Goal: Find specific page/section: Find specific page/section

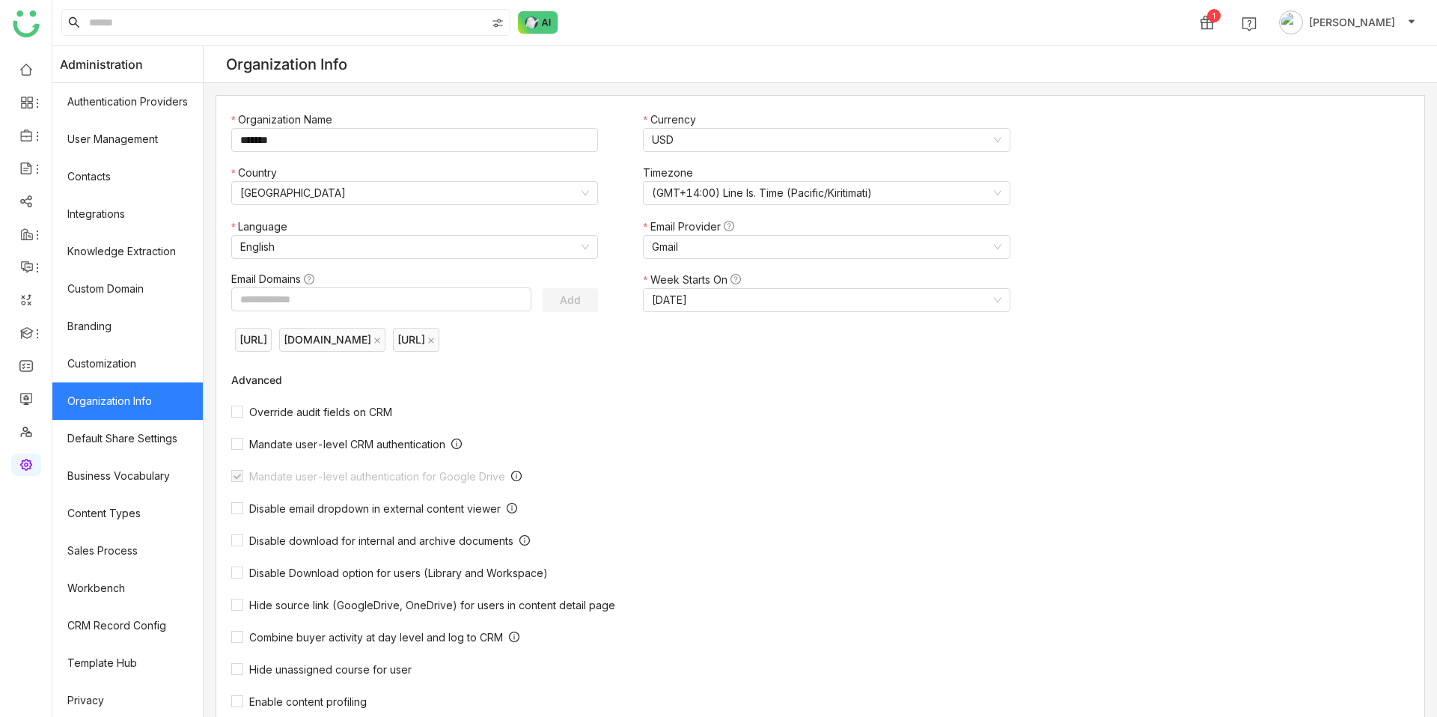
scroll to position [77, 0]
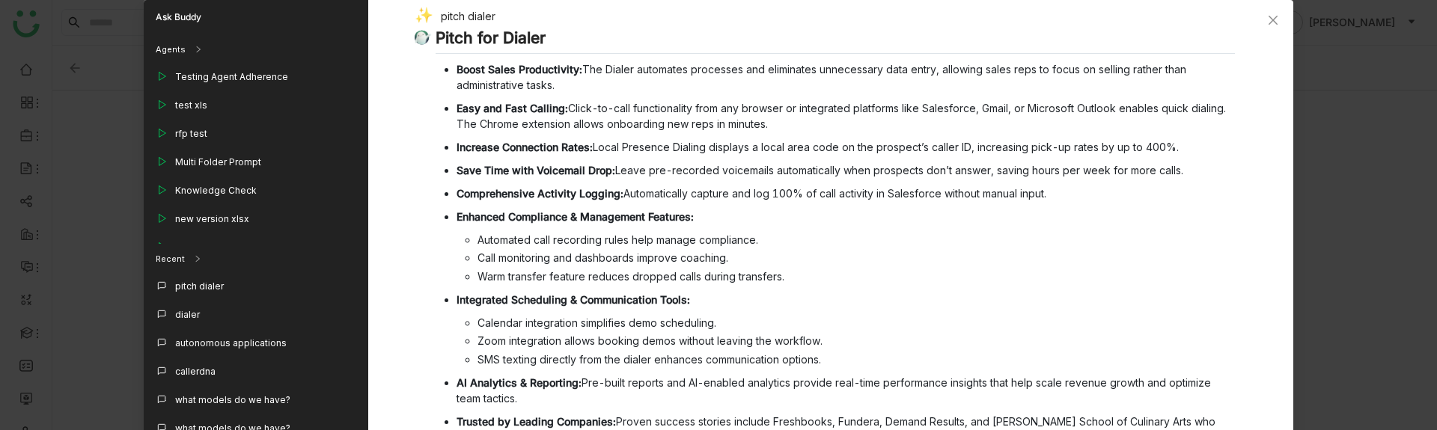
scroll to position [71, 0]
